Goal: Task Accomplishment & Management: Use online tool/utility

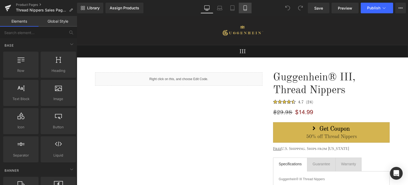
click at [244, 6] on icon at bounding box center [245, 8] width 3 height 5
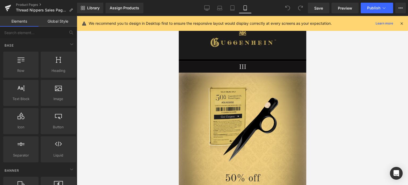
click at [403, 23] on icon at bounding box center [401, 23] width 5 height 5
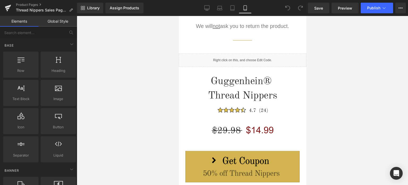
scroll to position [691, 0]
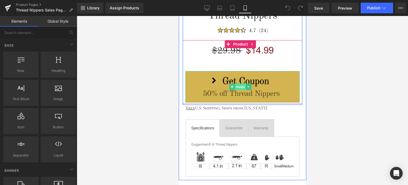
click at [240, 85] on span "Image" at bounding box center [240, 86] width 11 height 6
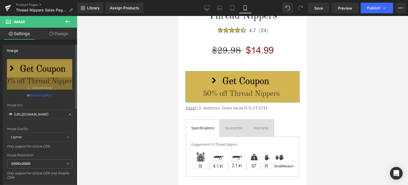
scroll to position [159, 0]
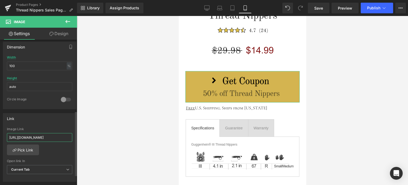
click at [30, 135] on input "[URL][DOMAIN_NAME]" at bounding box center [39, 137] width 65 height 9
click at [61, 137] on input "[URL][DOMAIN_NAME]" at bounding box center [39, 137] width 65 height 9
drag, startPoint x: 61, startPoint y: 136, endPoint x: 74, endPoint y: 134, distance: 12.6
click at [74, 134] on div "Link [URL][DOMAIN_NAME] Image Link [URL][DOMAIN_NAME] Pick Link Current Tab New…" at bounding box center [39, 147] width 73 height 69
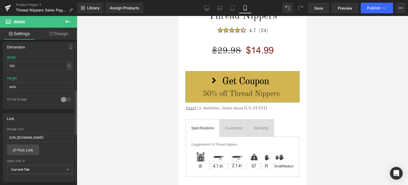
click at [65, 144] on div "[URL][DOMAIN_NAME] Image Link [URL][DOMAIN_NAME] Pick Link Current Tab New Tab …" at bounding box center [39, 154] width 73 height 54
drag, startPoint x: 54, startPoint y: 135, endPoint x: 91, endPoint y: 135, distance: 37.2
click at [91, 135] on div "Image You are previewing how the will restyle your page. You can not edit Eleme…" at bounding box center [204, 97] width 408 height 194
click at [65, 146] on div "[URL][DOMAIN_NAME] Image Link [URL][DOMAIN_NAME] Pick Link Current Tab New Tab …" at bounding box center [39, 154] width 73 height 54
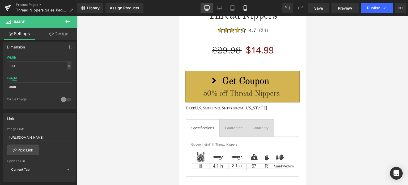
click at [207, 9] on icon at bounding box center [206, 7] width 5 height 5
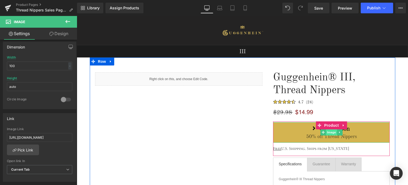
click at [328, 132] on span "Image" at bounding box center [331, 132] width 11 height 6
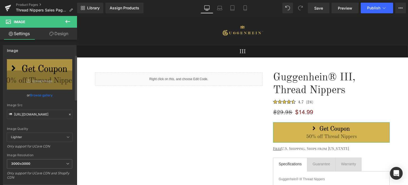
scroll to position [159, 0]
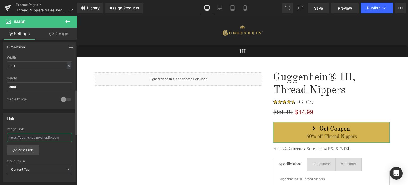
click at [49, 135] on input "text" at bounding box center [39, 137] width 65 height 9
paste input "[URL][DOMAIN_NAME]"
type input "[URL][DOMAIN_NAME]"
click at [61, 148] on div "Image Link [URL][DOMAIN_NAME] Pick Link Current Tab New Tab Open link In Curren…" at bounding box center [39, 154] width 73 height 54
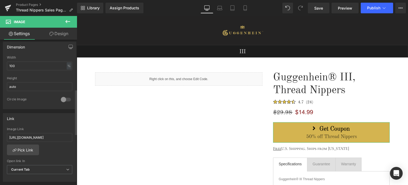
scroll to position [0, 0]
click at [219, 7] on icon at bounding box center [219, 7] width 5 height 5
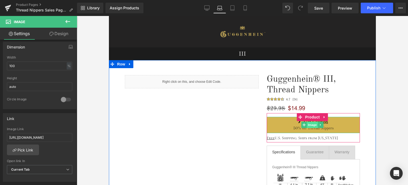
click at [309, 125] on span "Image" at bounding box center [312, 124] width 11 height 6
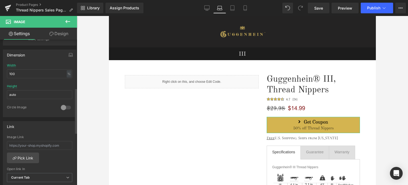
scroll to position [159, 0]
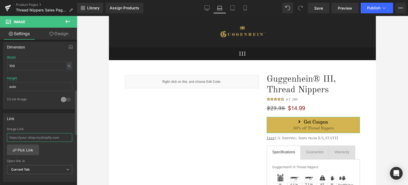
click at [22, 137] on input "text" at bounding box center [39, 137] width 65 height 9
paste input "[URL][DOMAIN_NAME]"
type input "[URL][DOMAIN_NAME]"
click at [66, 152] on div "Image Link [URL][DOMAIN_NAME] Pick Link Current Tab New Tab Open link In Curren…" at bounding box center [39, 154] width 73 height 54
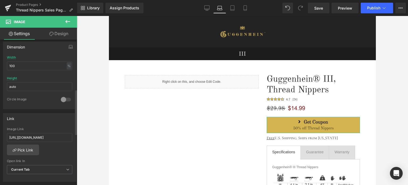
scroll to position [0, 0]
click at [234, 7] on icon at bounding box center [232, 7] width 5 height 5
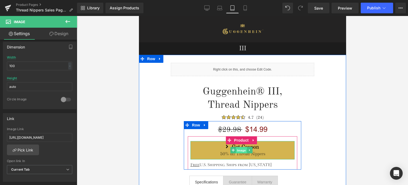
click at [241, 149] on span "Image" at bounding box center [241, 150] width 11 height 6
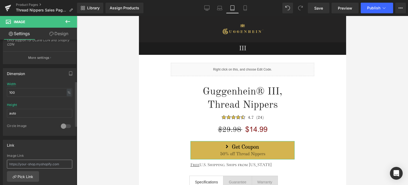
scroll to position [159, 0]
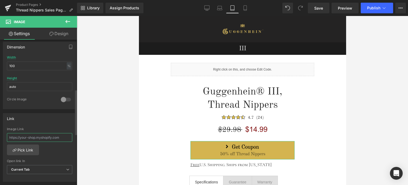
click at [27, 135] on input "text" at bounding box center [39, 137] width 65 height 9
paste input "[URL][DOMAIN_NAME]"
type input "[URL][DOMAIN_NAME]"
click at [66, 151] on div "Image Link [URL][DOMAIN_NAME] Pick Link Current Tab New Tab Open link In Curren…" at bounding box center [39, 154] width 73 height 54
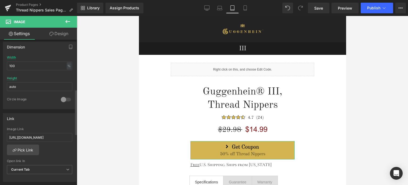
scroll to position [0, 0]
click at [246, 10] on icon at bounding box center [245, 10] width 3 height 0
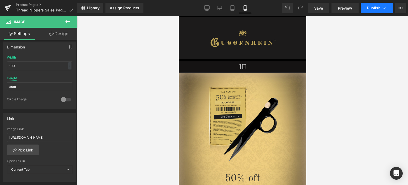
click at [376, 7] on span "Publish" at bounding box center [373, 8] width 13 height 4
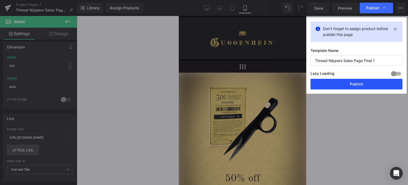
click at [358, 85] on button "Publish" at bounding box center [356, 84] width 92 height 11
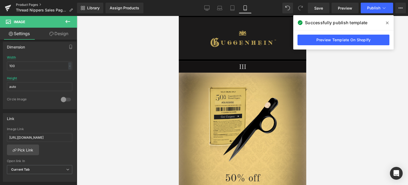
click at [26, 5] on link "Product Pages" at bounding box center [46, 5] width 61 height 4
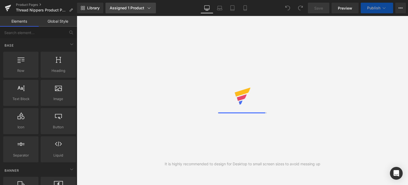
click at [148, 8] on icon at bounding box center [148, 7] width 5 height 5
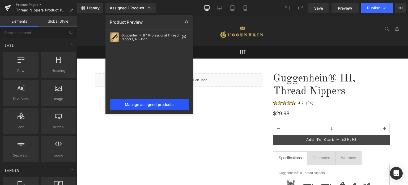
click at [149, 104] on div "Manage assigned products" at bounding box center [149, 104] width 79 height 11
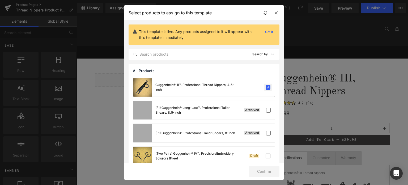
click at [267, 88] on label at bounding box center [268, 87] width 5 height 5
click at [268, 87] on input "checkbox" at bounding box center [268, 87] width 0 height 0
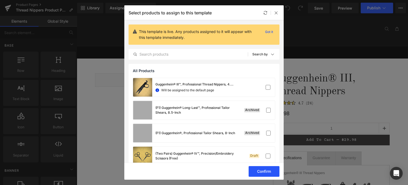
click at [265, 171] on button "Confirm" at bounding box center [264, 171] width 31 height 11
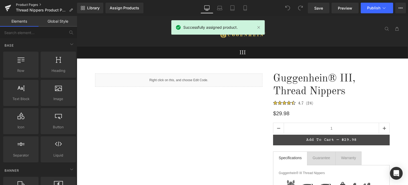
click at [29, 4] on link "Product Pages" at bounding box center [46, 5] width 61 height 4
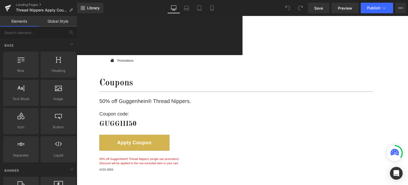
click at [77, 16] on span "(P) Cart Button" at bounding box center [77, 16] width 0 height 0
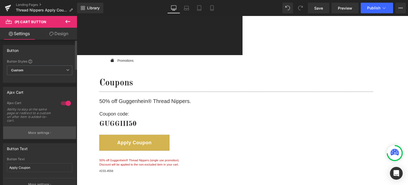
click at [41, 129] on button "More settings" at bounding box center [39, 132] width 73 height 12
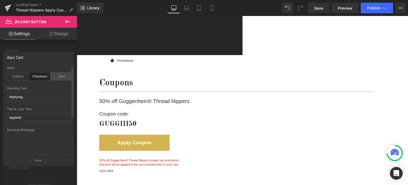
click at [59, 76] on div "Cart" at bounding box center [61, 76] width 22 height 8
click at [210, 8] on icon at bounding box center [211, 7] width 5 height 5
type input "100"
type input "360"
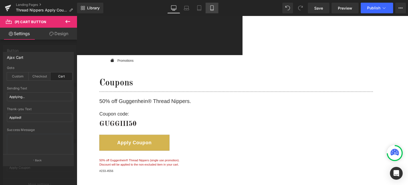
type input "68"
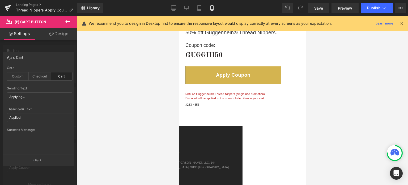
scroll to position [68, 0]
click at [239, 77] on body "Image Row Icon Promotions Text Block Icon List Row Coupons Heading Separator 50…" at bounding box center [241, 158] width 127 height 421
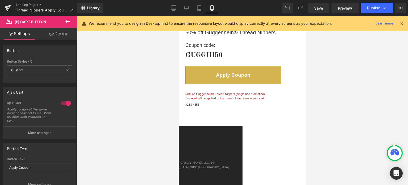
click at [178, 16] on span "Product" at bounding box center [178, 16] width 0 height 0
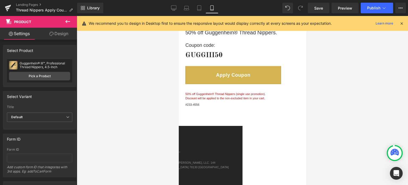
click at [178, 16] on span "(P) Cart Button" at bounding box center [178, 16] width 0 height 0
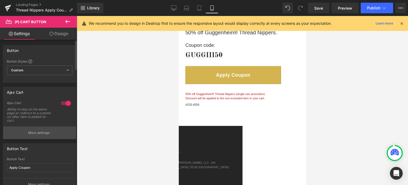
click at [34, 134] on p "More settings" at bounding box center [38, 132] width 21 height 5
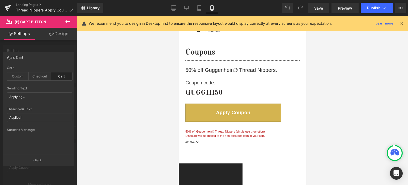
scroll to position [15, 0]
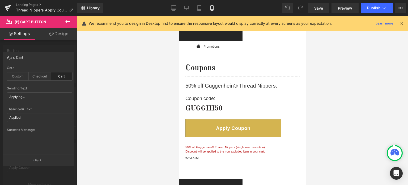
click at [401, 22] on icon at bounding box center [401, 23] width 5 height 5
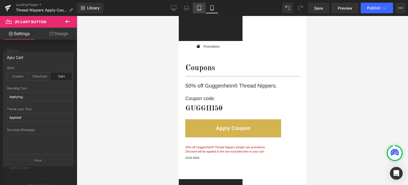
click at [200, 8] on icon at bounding box center [199, 7] width 5 height 5
type input "100"
type input "264"
type input "60"
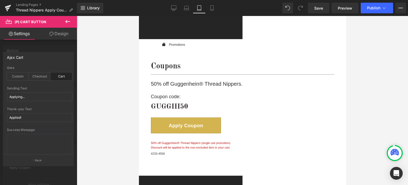
scroll to position [24, 0]
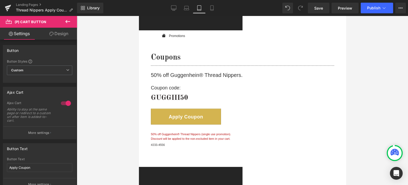
drag, startPoint x: 271, startPoint y: 113, endPoint x: 197, endPoint y: 126, distance: 75.7
click at [139, 16] on span "(P) Cart Button" at bounding box center [139, 16] width 0 height 0
click at [47, 132] on p "More settings" at bounding box center [38, 132] width 21 height 5
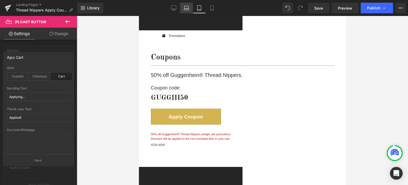
click at [189, 10] on icon at bounding box center [186, 7] width 5 height 5
type input "100"
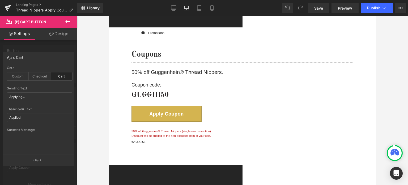
scroll to position [29, 0]
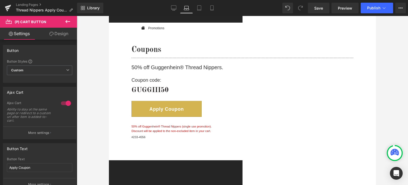
click at [109, 16] on span "(P) Cart Button" at bounding box center [109, 16] width 0 height 0
click at [42, 133] on p "More settings" at bounding box center [38, 132] width 21 height 5
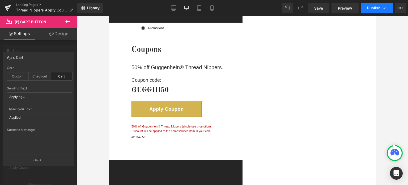
click at [376, 8] on span "Publish" at bounding box center [373, 8] width 13 height 4
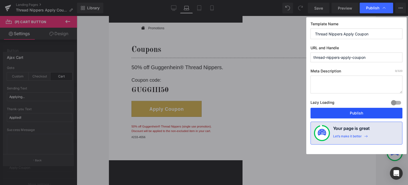
click at [354, 111] on button "Publish" at bounding box center [356, 113] width 92 height 11
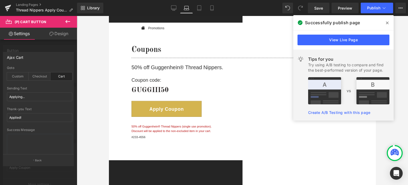
click at [388, 23] on icon at bounding box center [387, 23] width 3 height 3
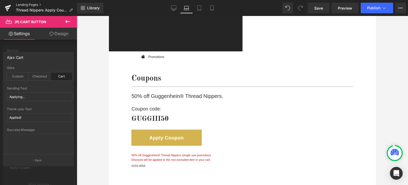
click at [31, 5] on link "Landing Pages" at bounding box center [46, 5] width 61 height 4
